Goal: Transaction & Acquisition: Book appointment/travel/reservation

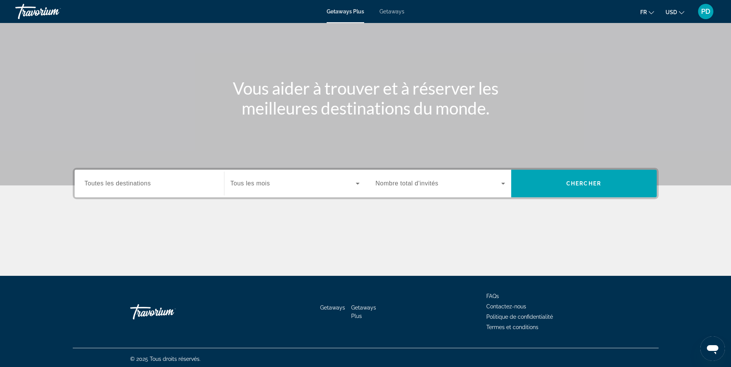
scroll to position [47, 0]
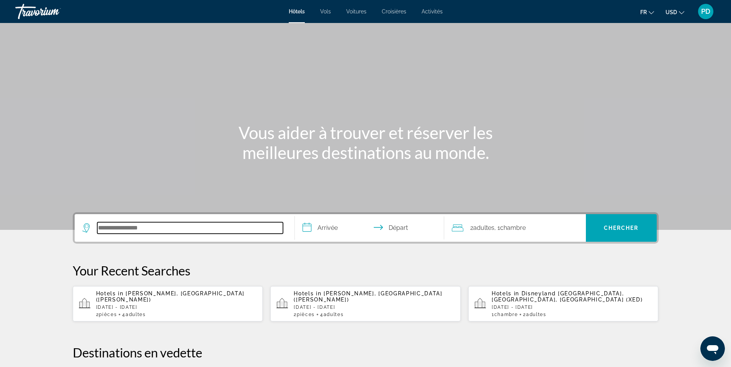
click at [150, 230] on input "Search hotel destination" at bounding box center [190, 227] width 186 height 11
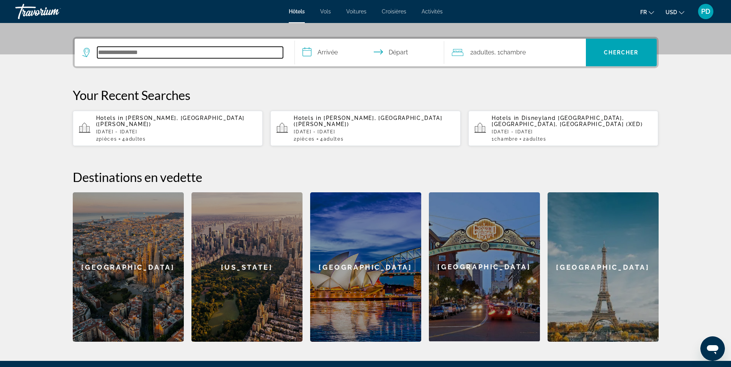
scroll to position [187, 0]
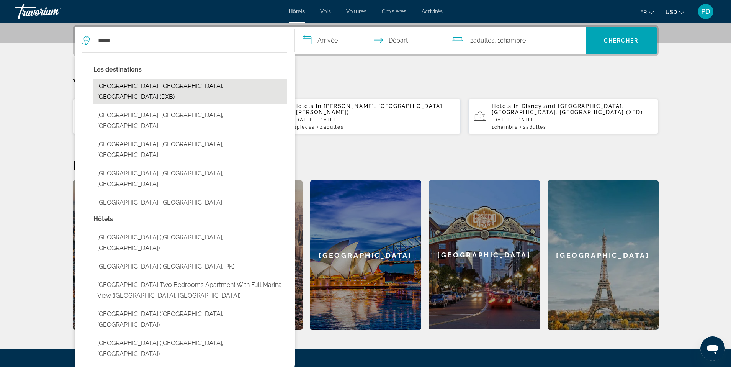
click at [156, 87] on button "[GEOGRAPHIC_DATA], [GEOGRAPHIC_DATA], [GEOGRAPHIC_DATA] (DXB)" at bounding box center [190, 91] width 194 height 25
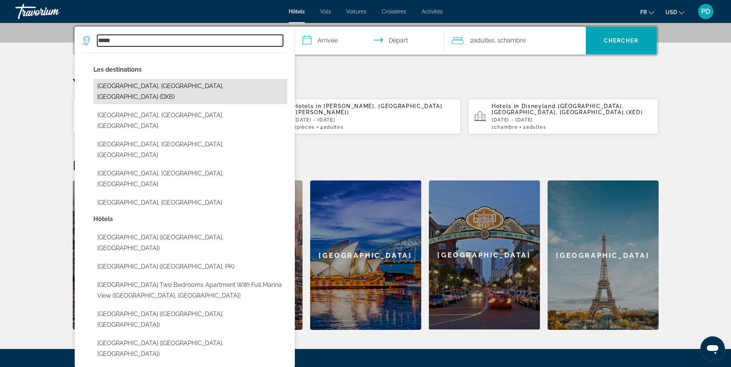
type input "**********"
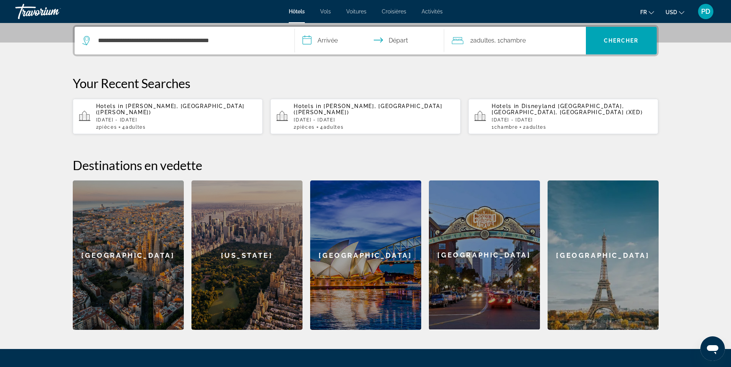
click at [312, 40] on input "**********" at bounding box center [371, 42] width 152 height 30
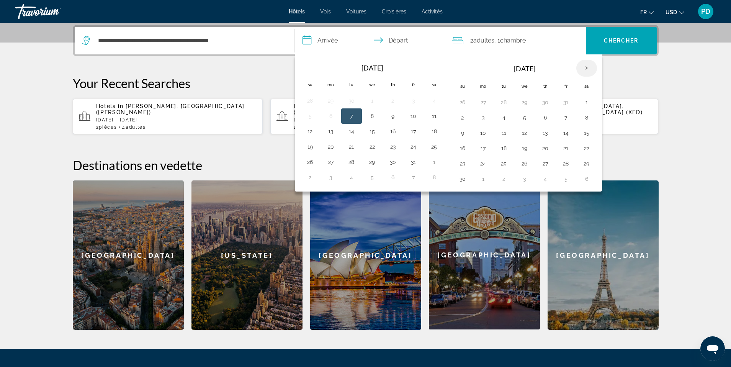
click at [587, 68] on th "Next month" at bounding box center [586, 68] width 21 height 17
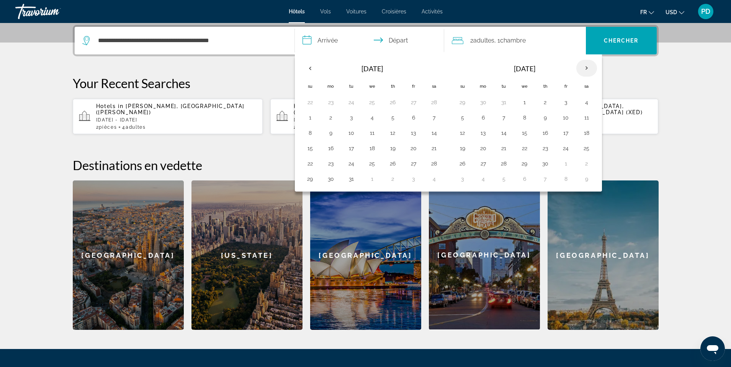
click at [587, 68] on th "Next month" at bounding box center [586, 68] width 21 height 17
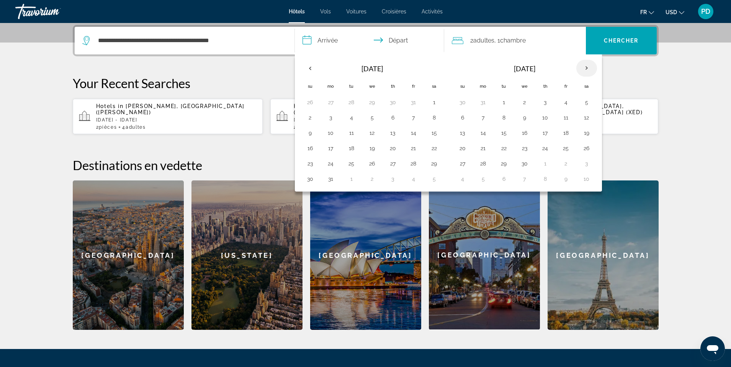
click at [587, 68] on th "Next month" at bounding box center [586, 68] width 21 height 17
click at [463, 165] on button "27" at bounding box center [463, 163] width 12 height 11
click at [588, 164] on button "2" at bounding box center [587, 163] width 12 height 11
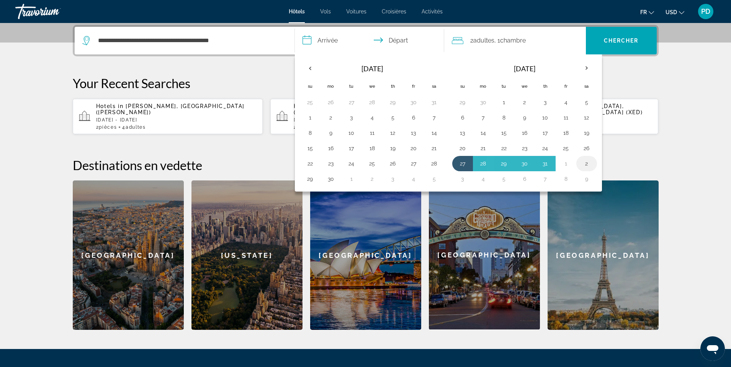
type input "**********"
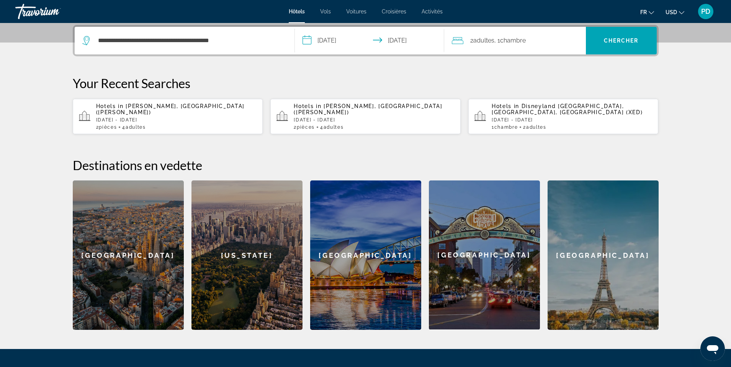
click at [510, 39] on span "Chambre" at bounding box center [513, 40] width 26 height 7
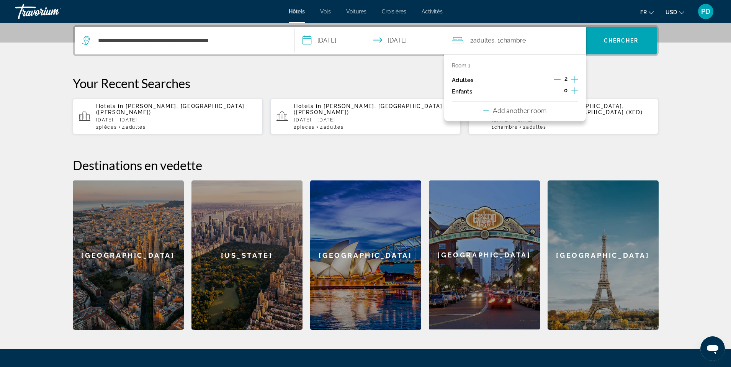
click at [511, 111] on p "Add another room" at bounding box center [520, 110] width 54 height 8
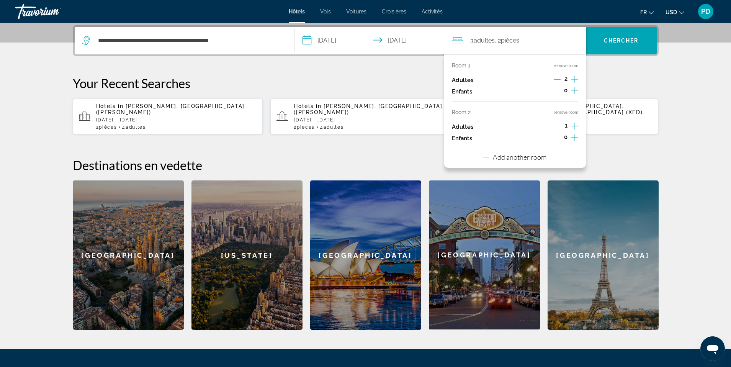
click at [576, 124] on icon "Increment adults" at bounding box center [574, 125] width 7 height 9
click at [509, 157] on p "Add another room" at bounding box center [520, 157] width 54 height 8
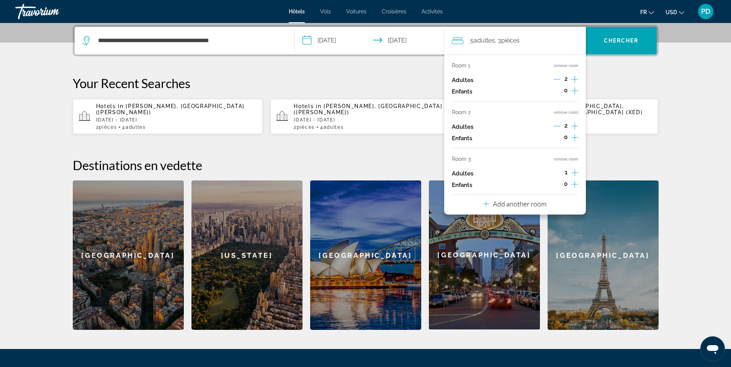
click at [576, 172] on icon "Increment adults" at bounding box center [574, 172] width 7 height 9
click at [623, 39] on span "Chercher" at bounding box center [621, 41] width 35 height 6
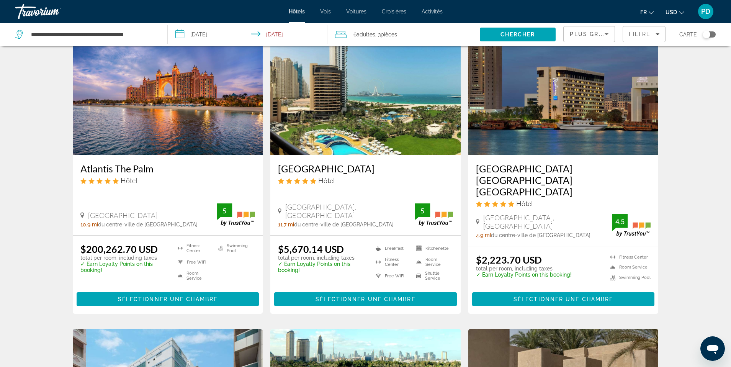
scroll to position [345, 0]
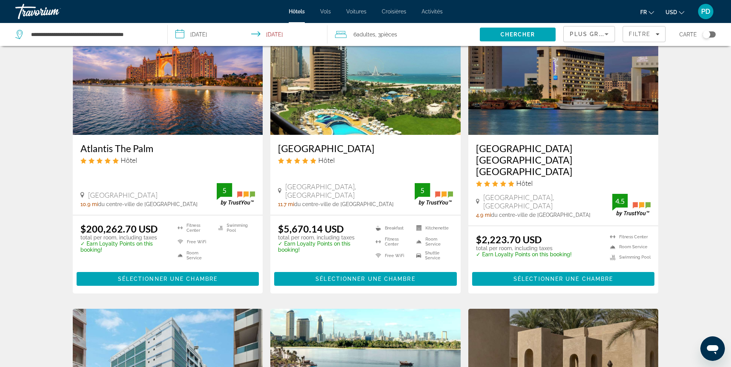
click at [681, 11] on icon "Change currency" at bounding box center [681, 12] width 5 height 5
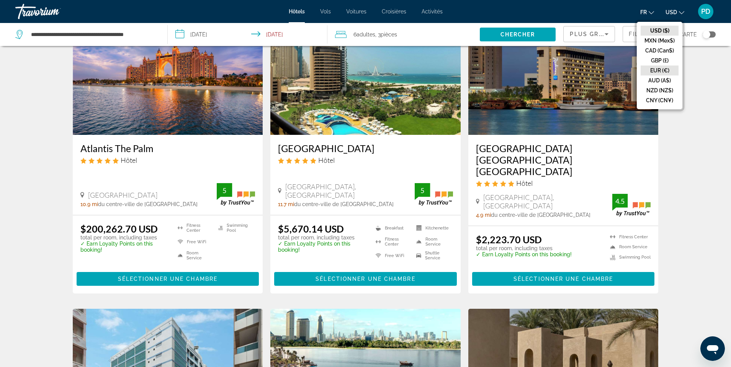
click at [669, 70] on button "EUR (€)" at bounding box center [660, 70] width 38 height 10
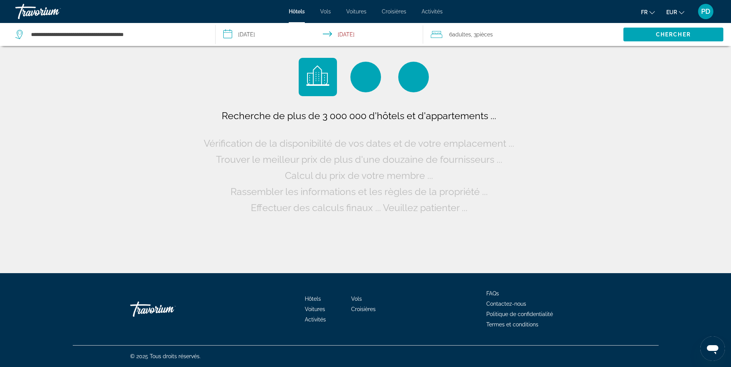
scroll to position [0, 0]
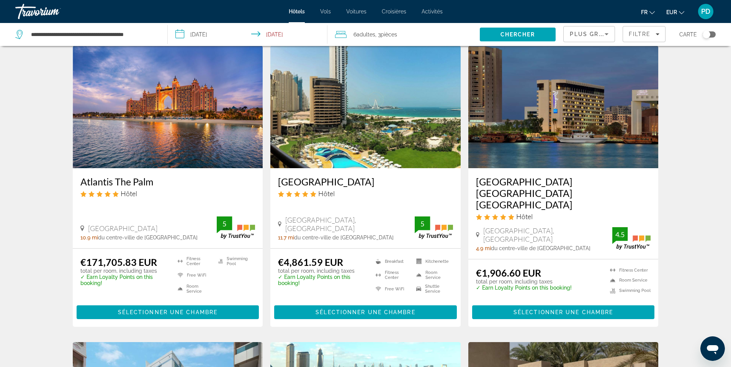
scroll to position [306, 0]
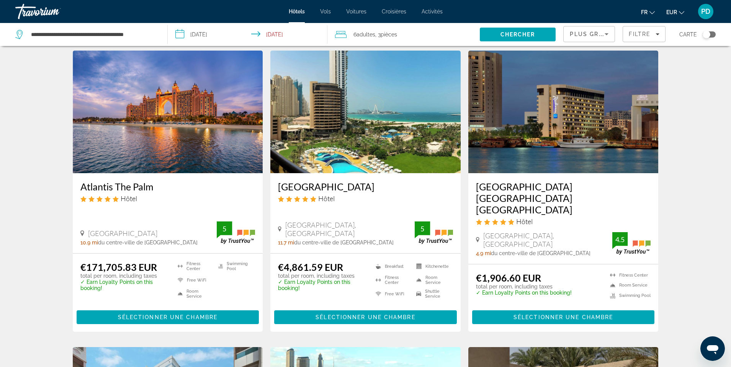
click at [391, 34] on span "pièces" at bounding box center [389, 34] width 16 height 6
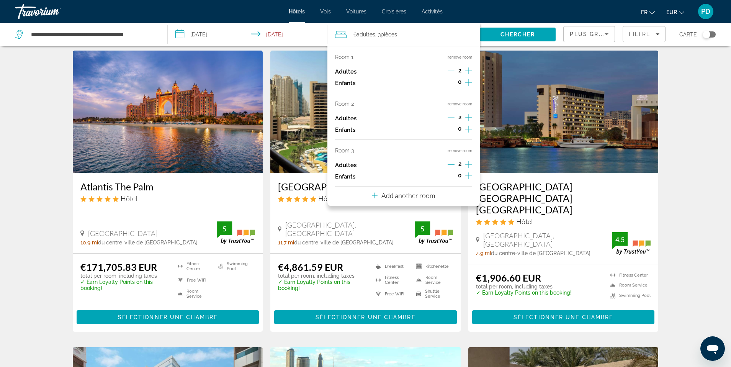
click at [450, 165] on icon "Decrement adults" at bounding box center [451, 164] width 7 height 7
click at [462, 104] on button "remove room" at bounding box center [460, 104] width 25 height 5
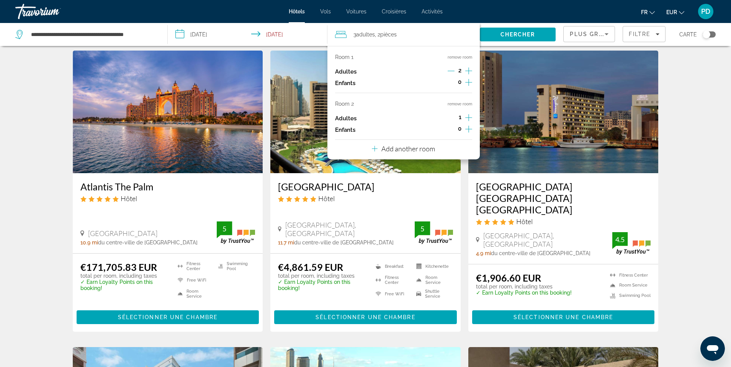
click at [462, 104] on button "remove room" at bounding box center [460, 104] width 25 height 5
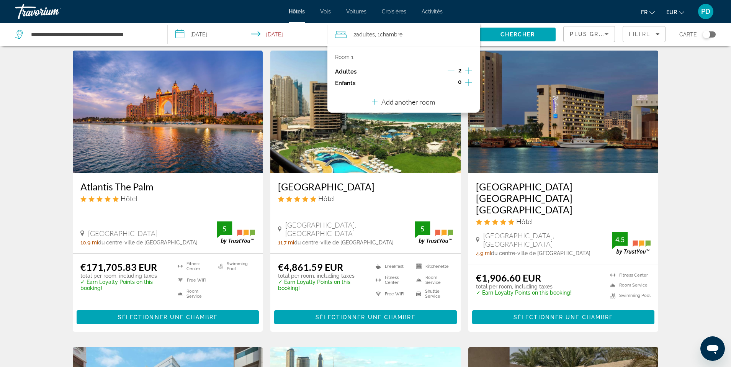
click at [694, 239] on div "Résultats de la recherche d'hôtel - 132 endroits pour passer votre temps [GEOGR…" at bounding box center [365, 352] width 731 height 1210
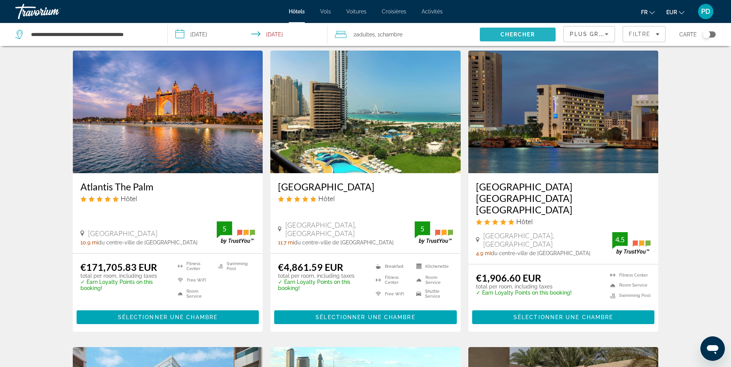
click at [511, 34] on span "Chercher" at bounding box center [518, 34] width 35 height 6
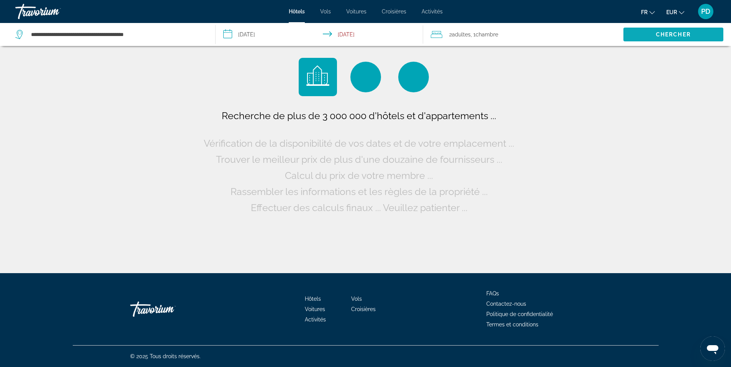
scroll to position [0, 0]
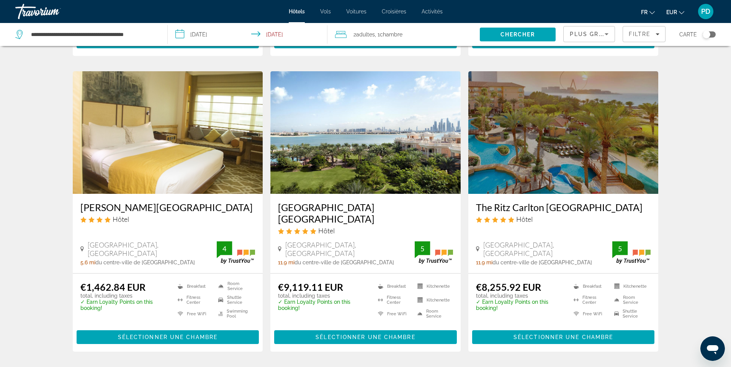
scroll to position [919, 0]
